Goal: Find specific page/section: Find specific page/section

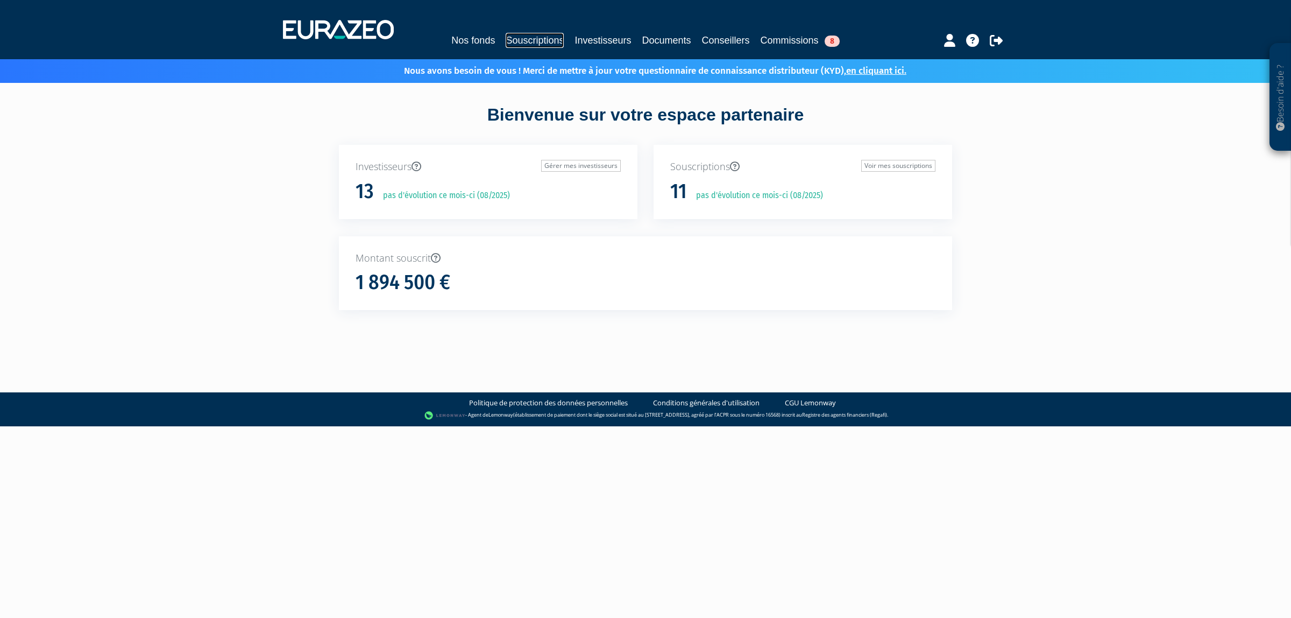
click at [531, 39] on link "Souscriptions" at bounding box center [535, 40] width 58 height 15
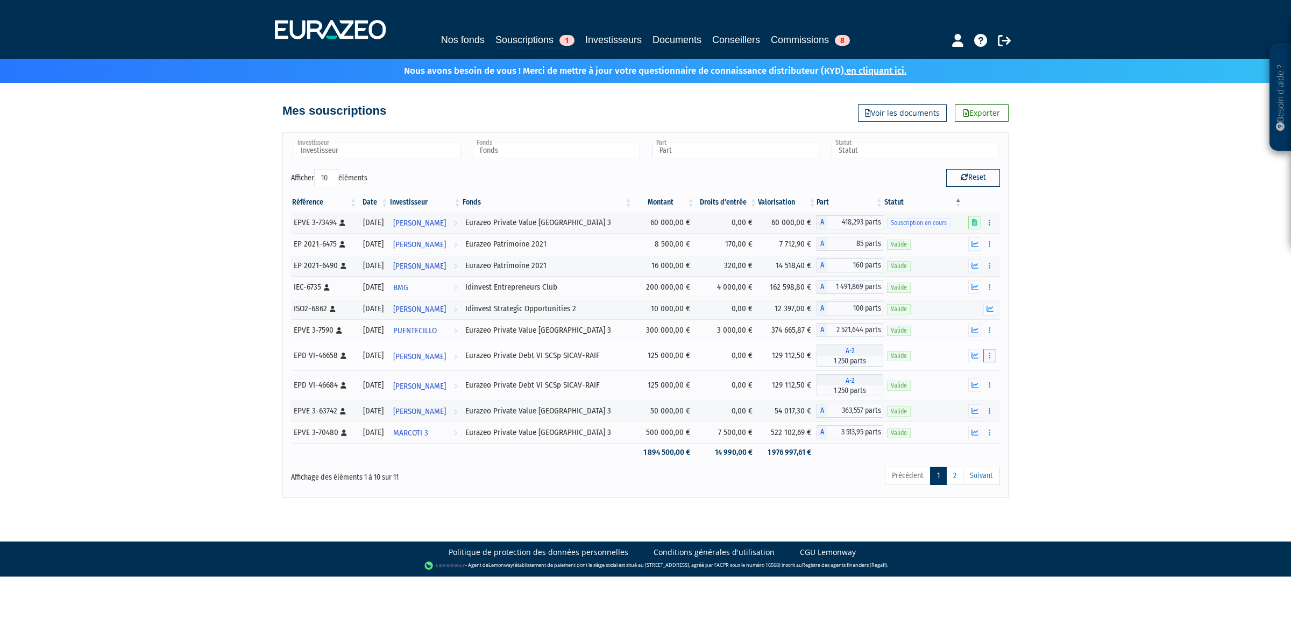
click at [990, 359] on icon "button" at bounding box center [990, 355] width 2 height 7
click at [1060, 372] on div "Besoin d'aide ? × J'ai besoin d'aide Si vous avez une question à propos du fonc…" at bounding box center [645, 249] width 1291 height 498
drag, startPoint x: 637, startPoint y: 355, endPoint x: 501, endPoint y: 367, distance: 136.6
click at [501, 367] on td "Eurazeo Private Debt VI SCSp SICAV-RAIF" at bounding box center [547, 355] width 171 height 30
copy div "Eurazeo Private Debt VI SCSp SICAV-RAIF"
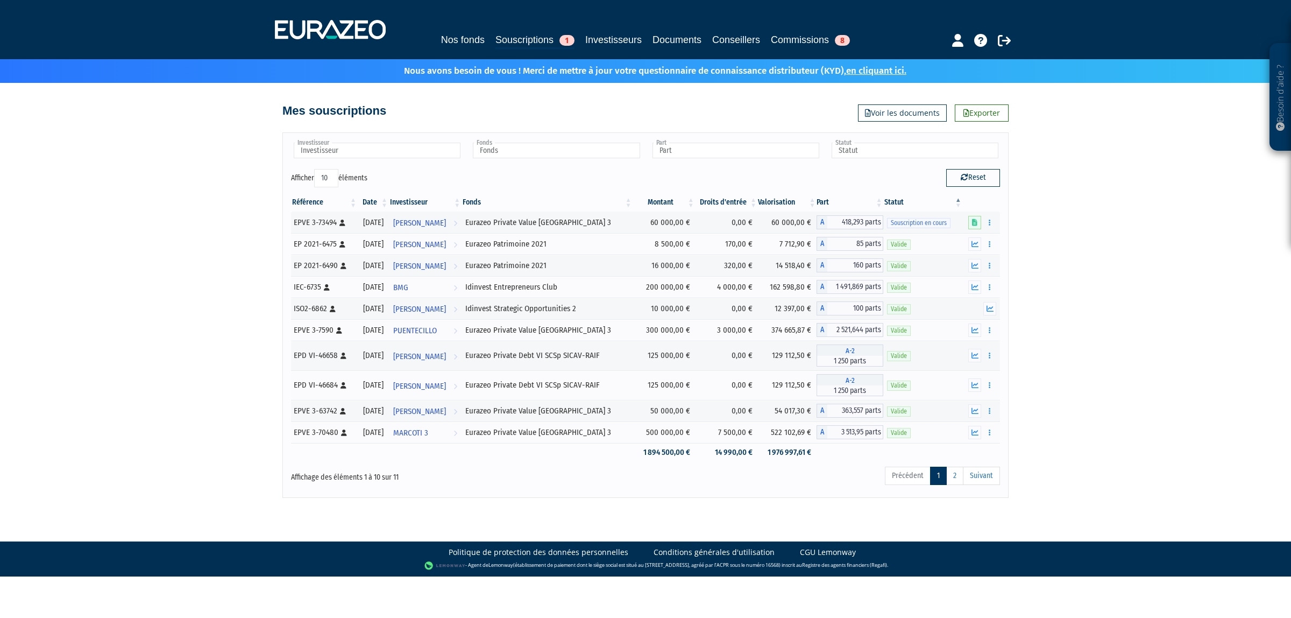
click at [1131, 226] on div "Besoin d'aide ? × J'ai besoin d'aide Si vous avez une question à propos du fonc…" at bounding box center [645, 249] width 1291 height 498
